Goal: Information Seeking & Learning: Check status

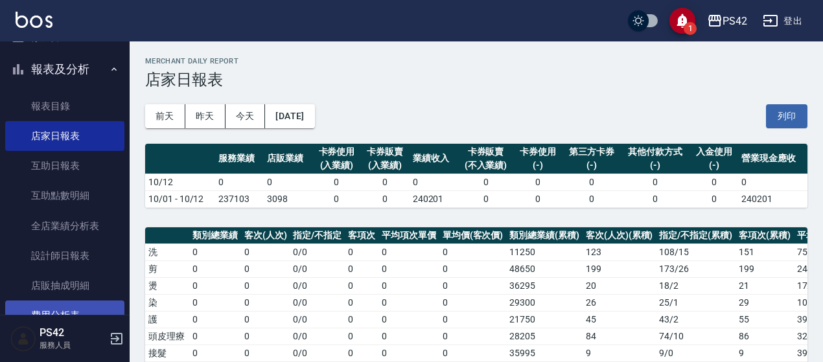
scroll to position [130, 0]
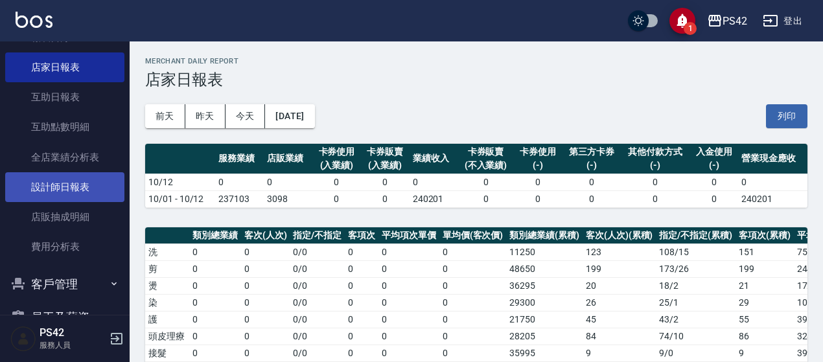
click at [71, 196] on link "設計師日報表" at bounding box center [64, 187] width 119 height 30
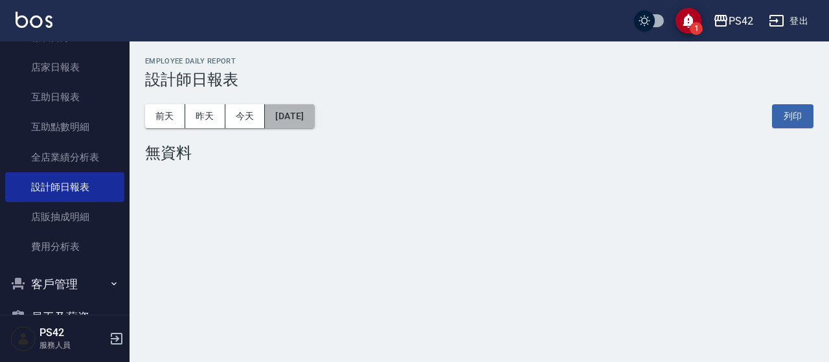
click at [313, 123] on button "[DATE]" at bounding box center [289, 116] width 49 height 24
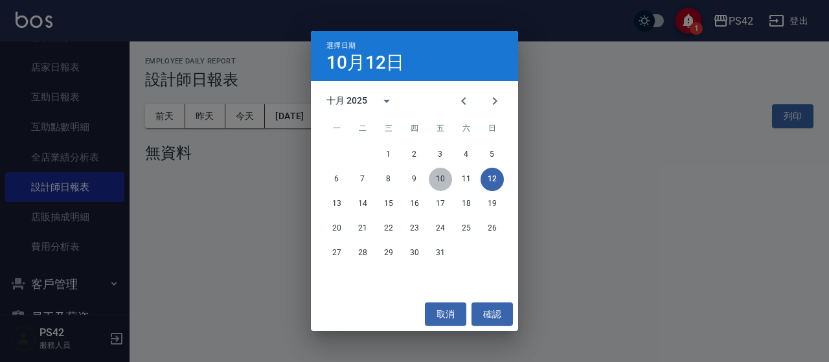
click at [441, 176] on button "10" at bounding box center [440, 179] width 23 height 23
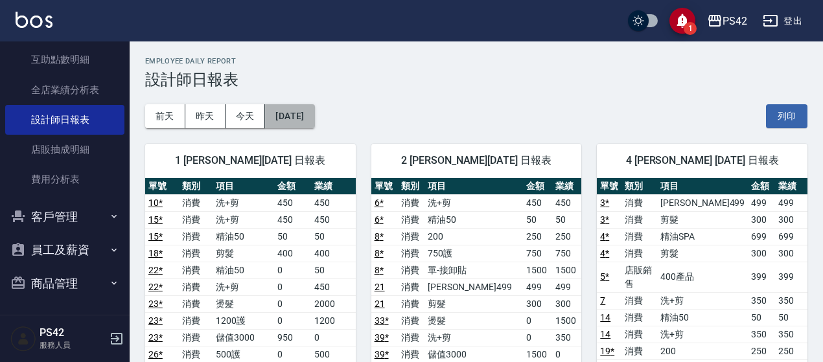
click at [314, 122] on button "[DATE]" at bounding box center [289, 116] width 49 height 24
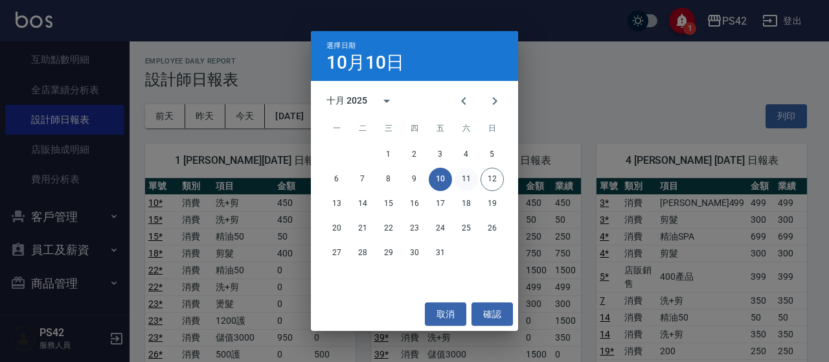
click at [464, 181] on button "11" at bounding box center [466, 179] width 23 height 23
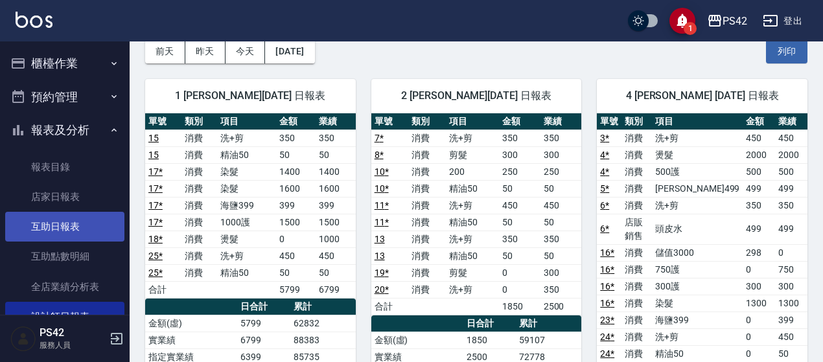
click at [61, 234] on link "互助日報表" at bounding box center [64, 227] width 119 height 30
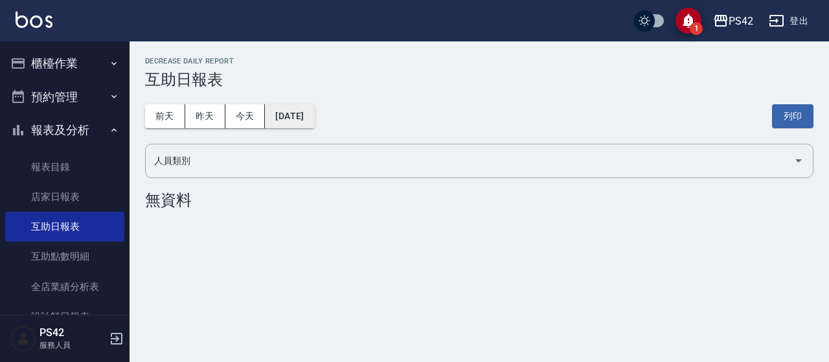
click at [275, 122] on button "[DATE]" at bounding box center [289, 116] width 49 height 24
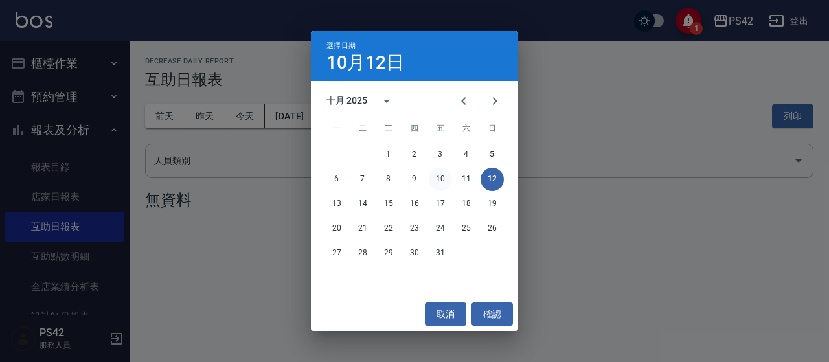
click at [447, 177] on button "10" at bounding box center [440, 179] width 23 height 23
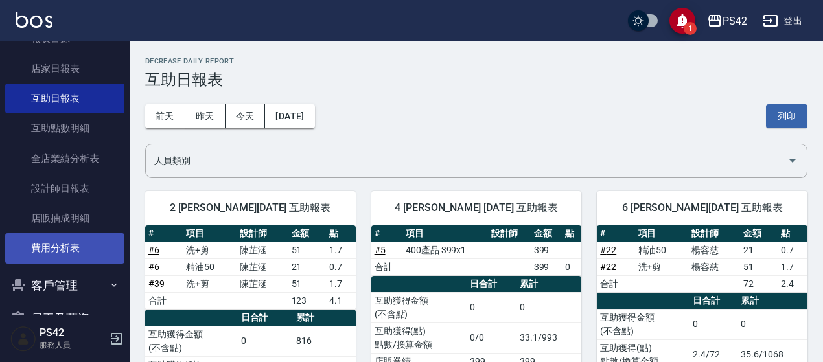
scroll to position [130, 0]
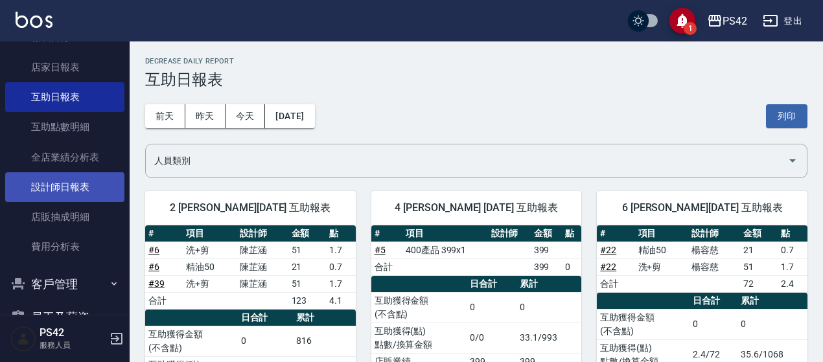
click at [74, 188] on link "設計師日報表" at bounding box center [64, 187] width 119 height 30
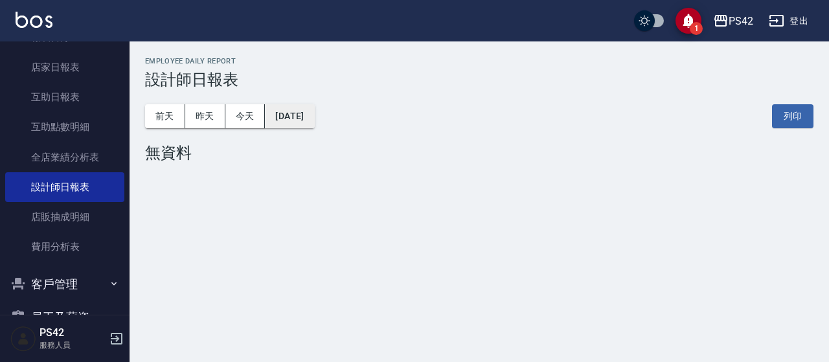
click at [314, 118] on button "[DATE]" at bounding box center [289, 116] width 49 height 24
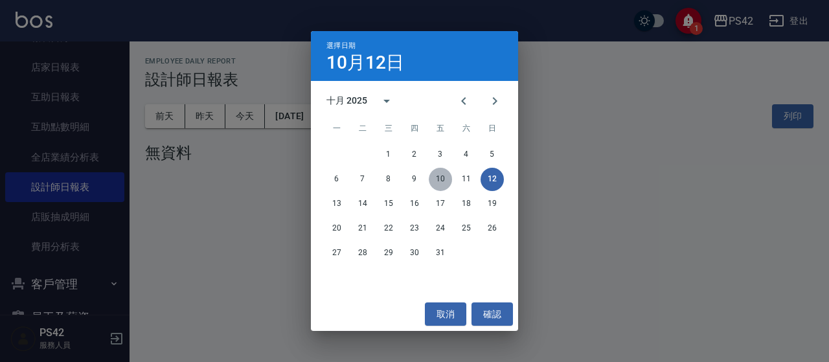
click at [440, 179] on button "10" at bounding box center [440, 179] width 23 height 23
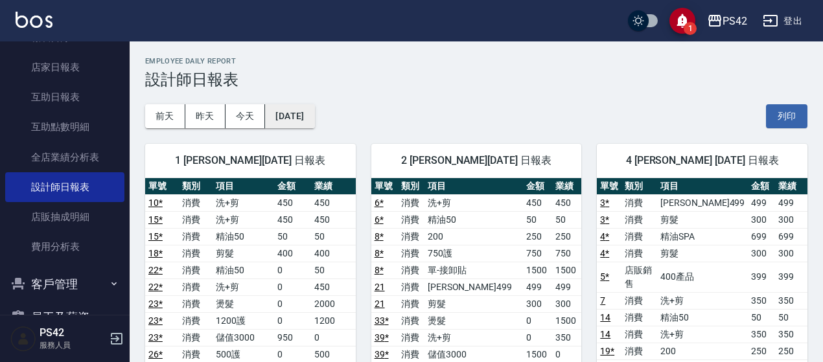
click at [290, 115] on button "[DATE]" at bounding box center [289, 116] width 49 height 24
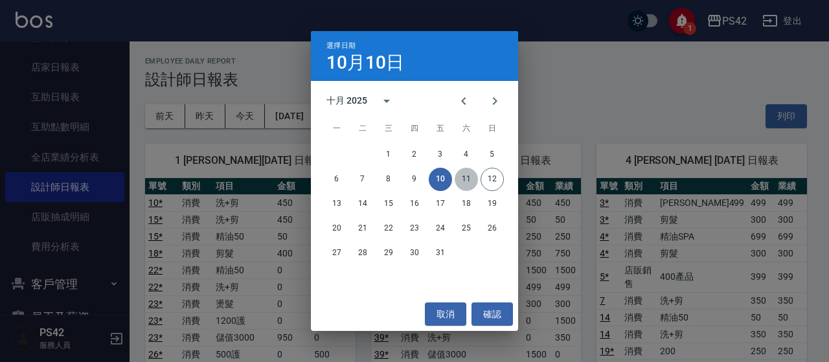
click at [464, 177] on button "11" at bounding box center [466, 179] width 23 height 23
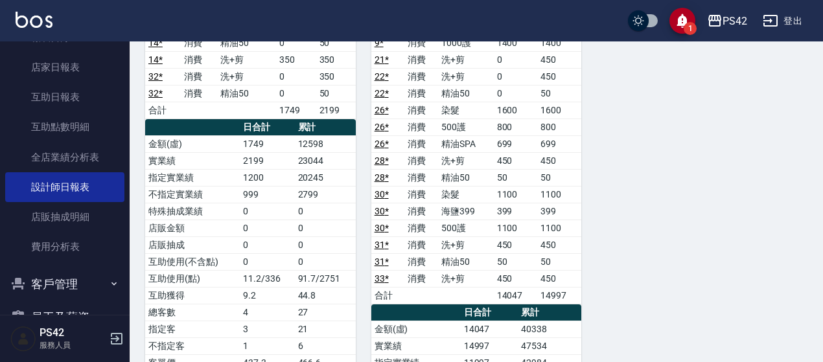
scroll to position [936, 0]
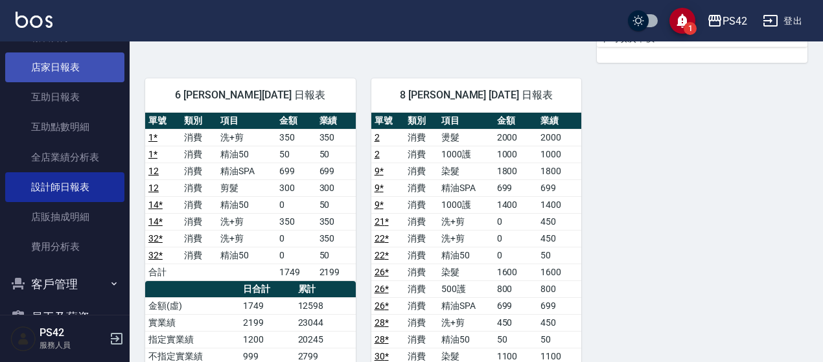
click at [34, 65] on link "店家日報表" at bounding box center [64, 67] width 119 height 30
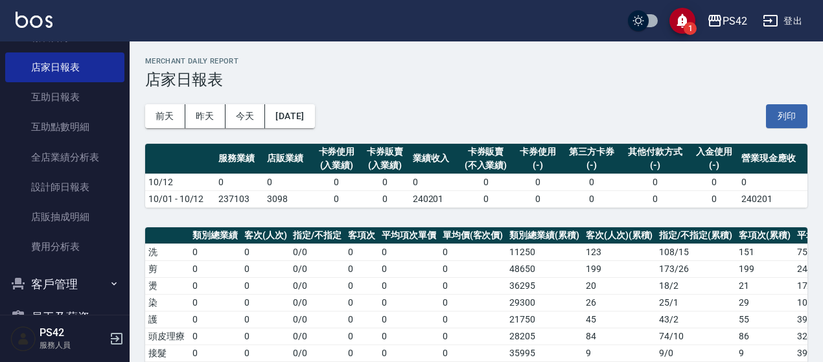
click at [771, 18] on icon "button" at bounding box center [770, 21] width 16 height 16
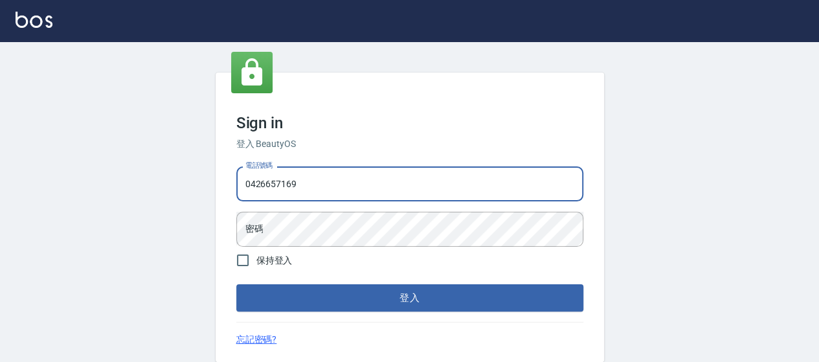
click at [369, 187] on input "0426657169" at bounding box center [409, 183] width 347 height 35
click at [378, 182] on input "0426657169" at bounding box center [409, 183] width 347 height 35
type input "0426653545"
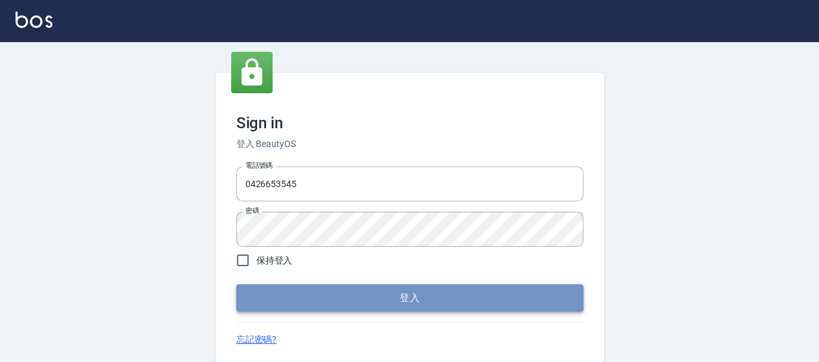
click at [430, 304] on button "登入" at bounding box center [409, 297] width 347 height 27
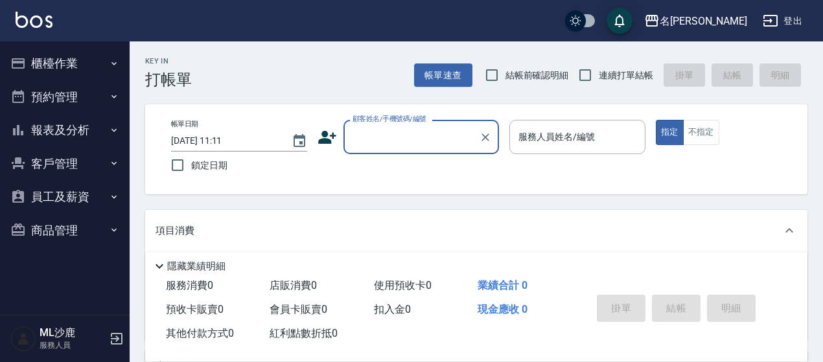
click at [54, 130] on button "報表及分析" at bounding box center [64, 130] width 119 height 34
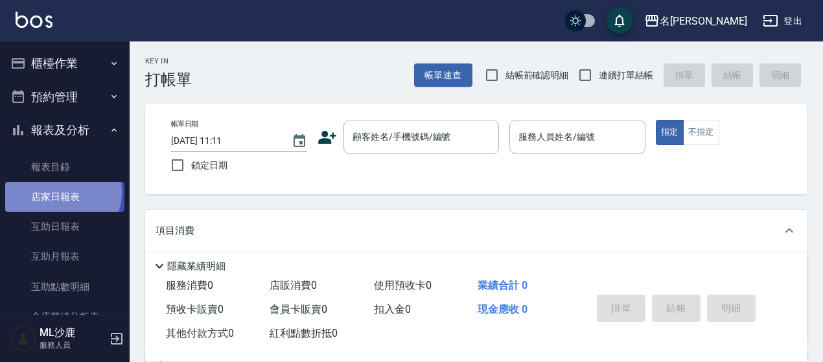
click at [60, 192] on link "店家日報表" at bounding box center [64, 197] width 119 height 30
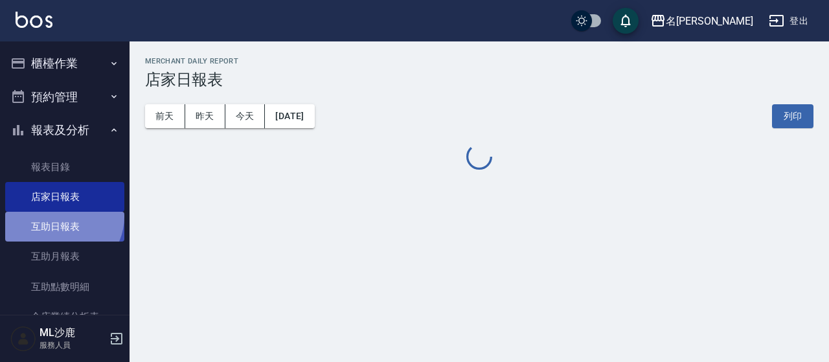
click at [61, 216] on link "互助日報表" at bounding box center [64, 227] width 119 height 30
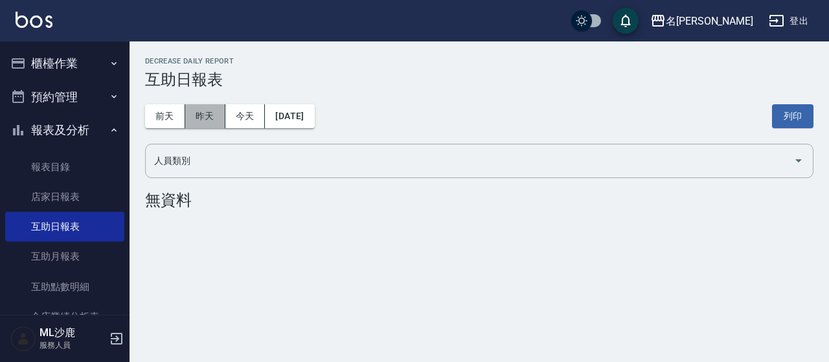
click at [201, 119] on button "昨天" at bounding box center [205, 116] width 40 height 24
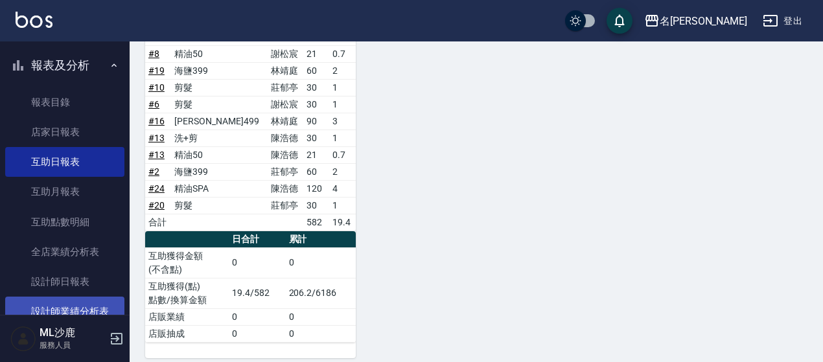
scroll to position [130, 0]
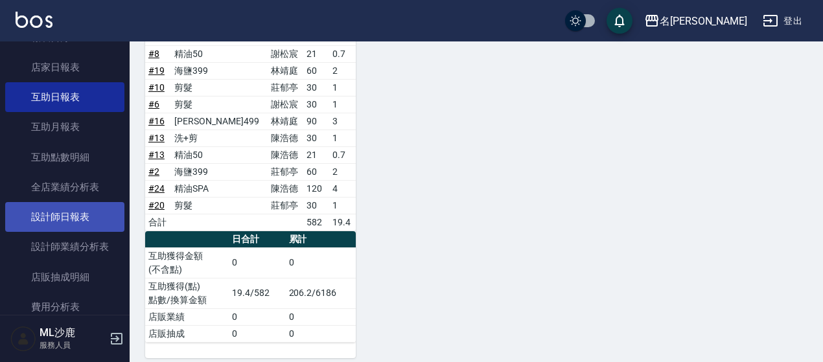
click at [78, 221] on link "設計師日報表" at bounding box center [64, 217] width 119 height 30
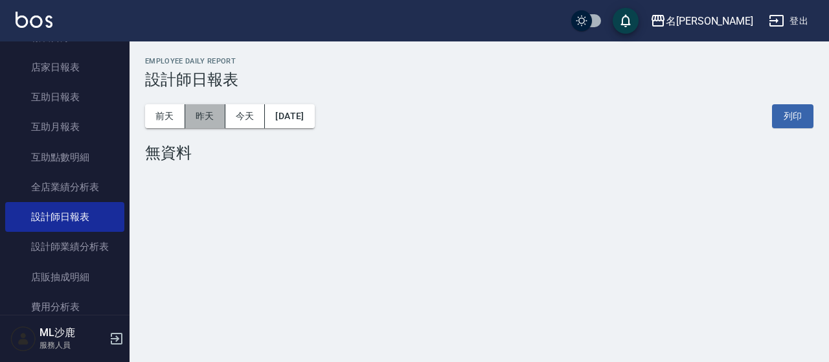
click at [210, 119] on button "昨天" at bounding box center [205, 116] width 40 height 24
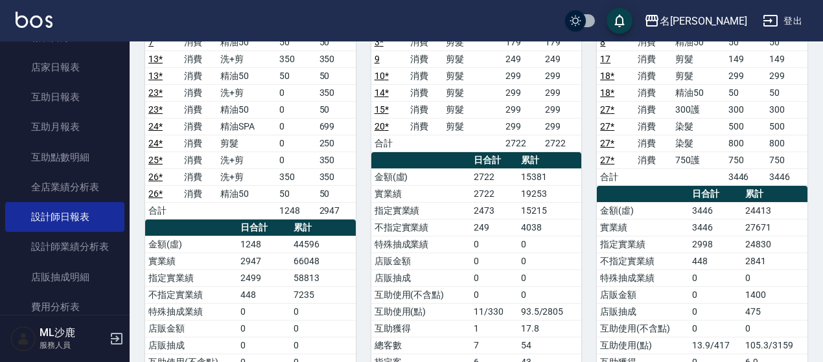
scroll to position [130, 0]
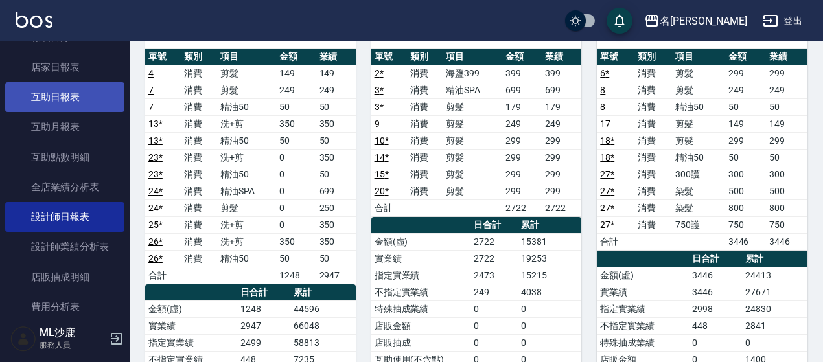
click at [62, 103] on link "互助日報表" at bounding box center [64, 97] width 119 height 30
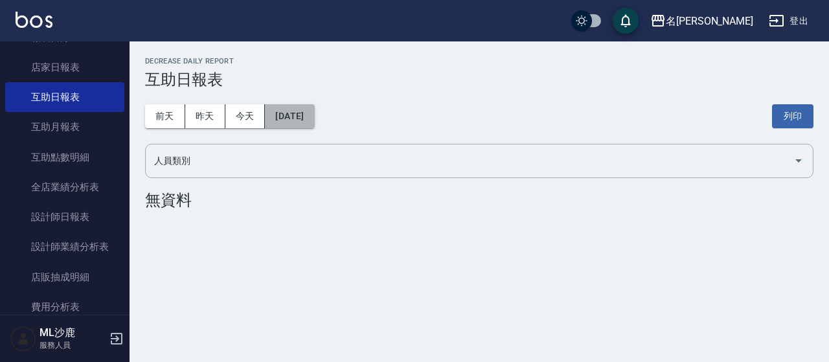
click at [304, 112] on button "[DATE]" at bounding box center [289, 116] width 49 height 24
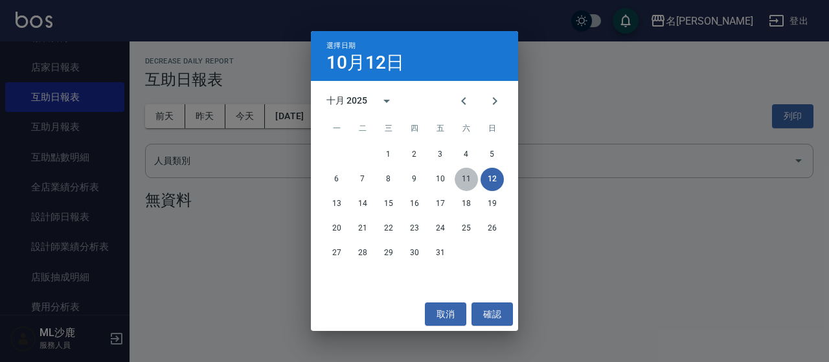
click at [470, 185] on button "11" at bounding box center [466, 179] width 23 height 23
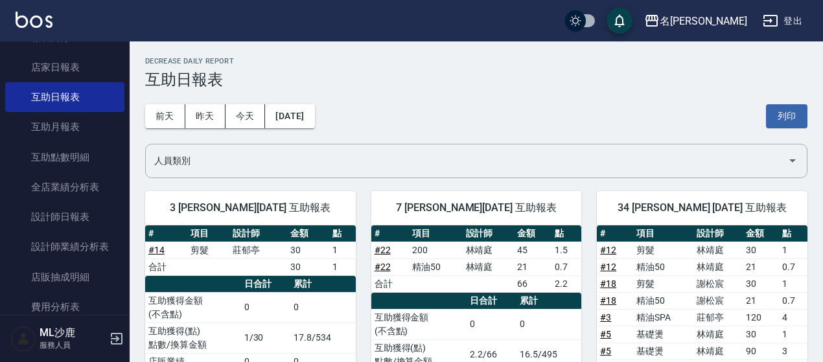
click at [323, 101] on div "前天 昨天 今天 2025/10/11 列印" at bounding box center [476, 116] width 662 height 55
click at [314, 110] on button "[DATE]" at bounding box center [289, 116] width 49 height 24
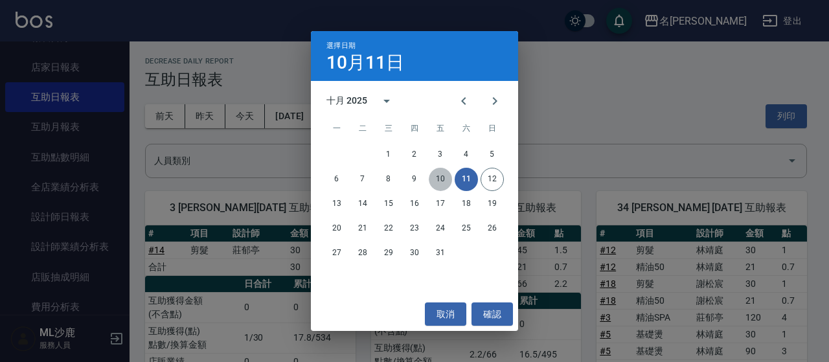
click at [443, 174] on button "10" at bounding box center [440, 179] width 23 height 23
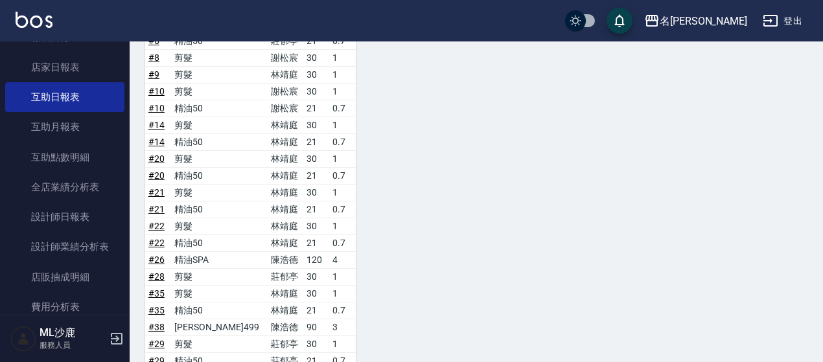
scroll to position [1093, 0]
